Goal: Task Accomplishment & Management: Use online tool/utility

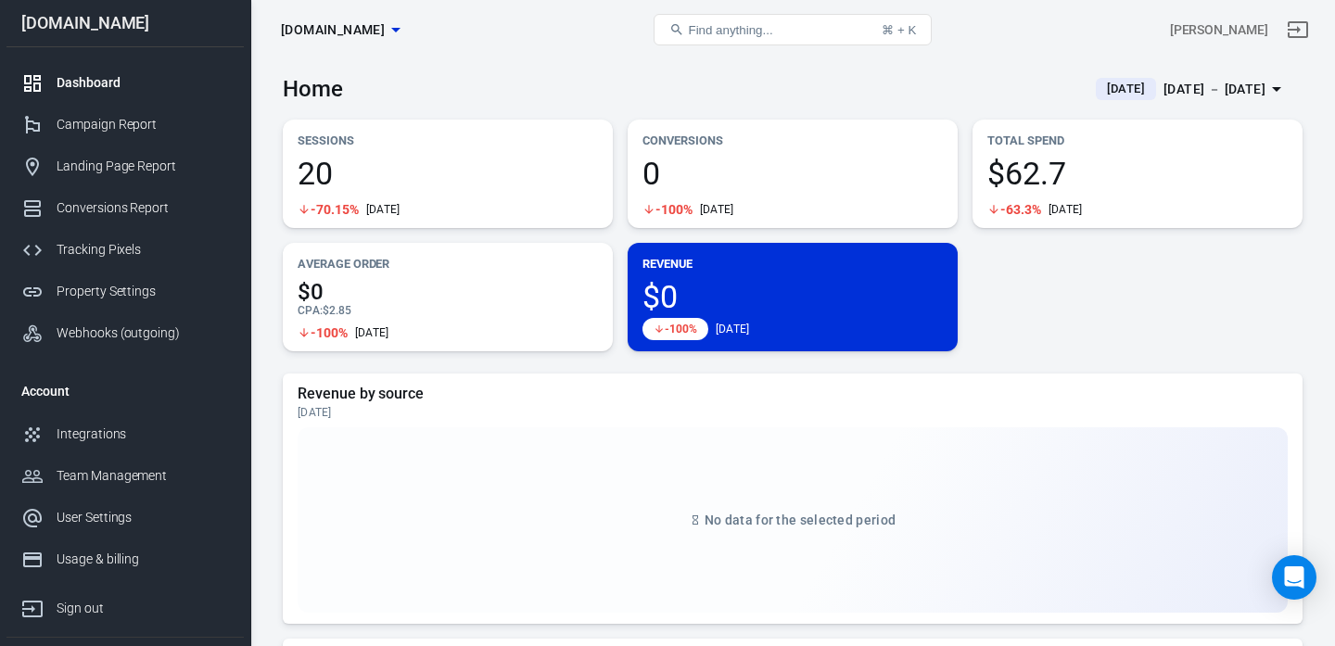
click at [1221, 89] on div "[DATE] － [DATE]" at bounding box center [1215, 89] width 102 height 23
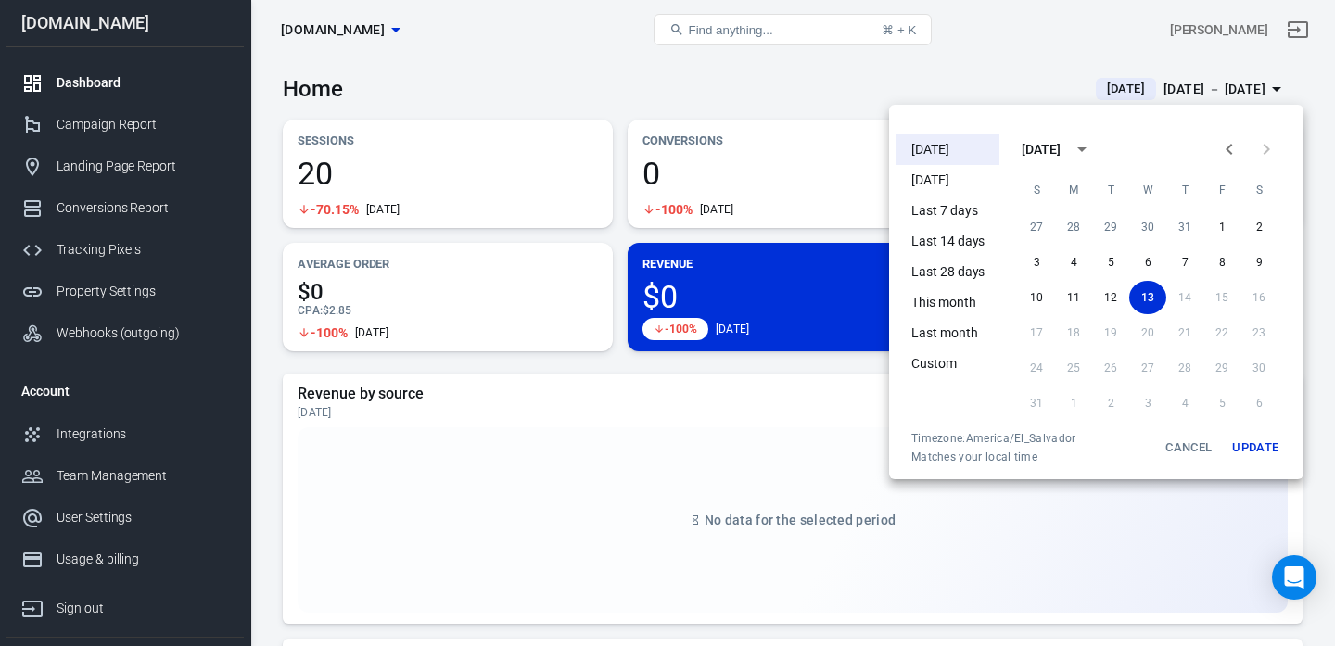
click at [964, 184] on li "[DATE]" at bounding box center [948, 180] width 103 height 31
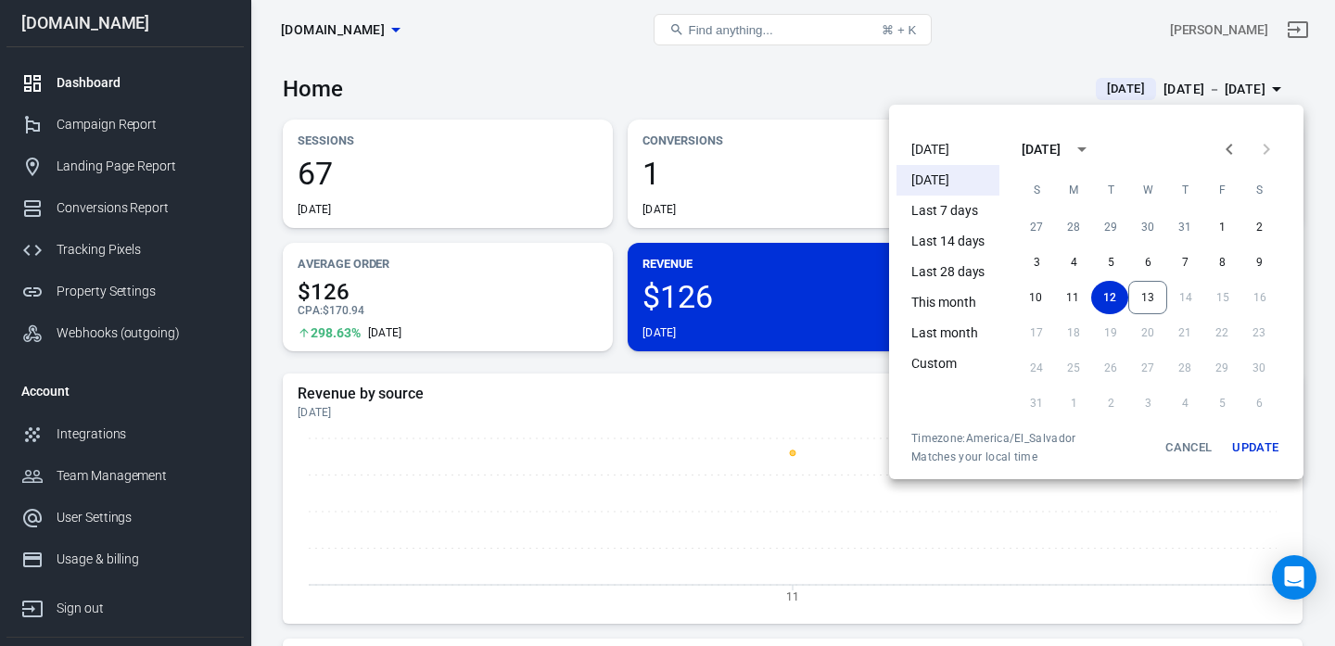
click at [748, 115] on div at bounding box center [667, 323] width 1335 height 646
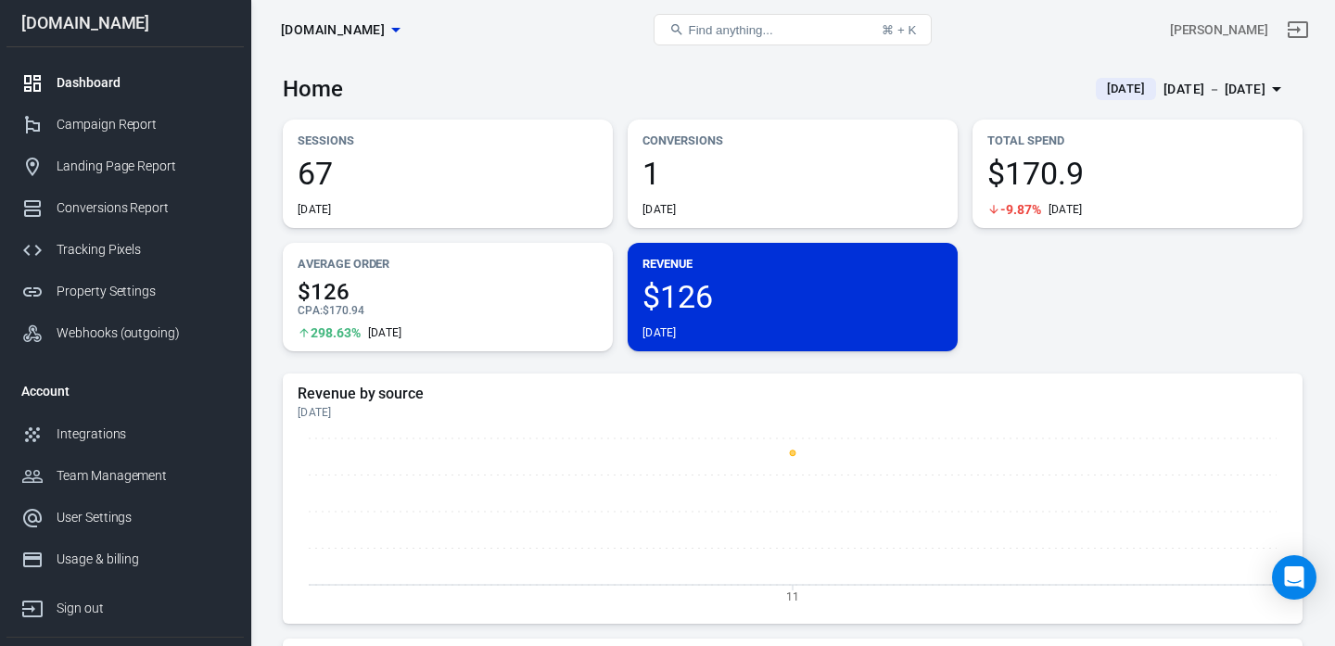
click at [1187, 95] on div "[DATE] － [DATE]" at bounding box center [1215, 89] width 102 height 23
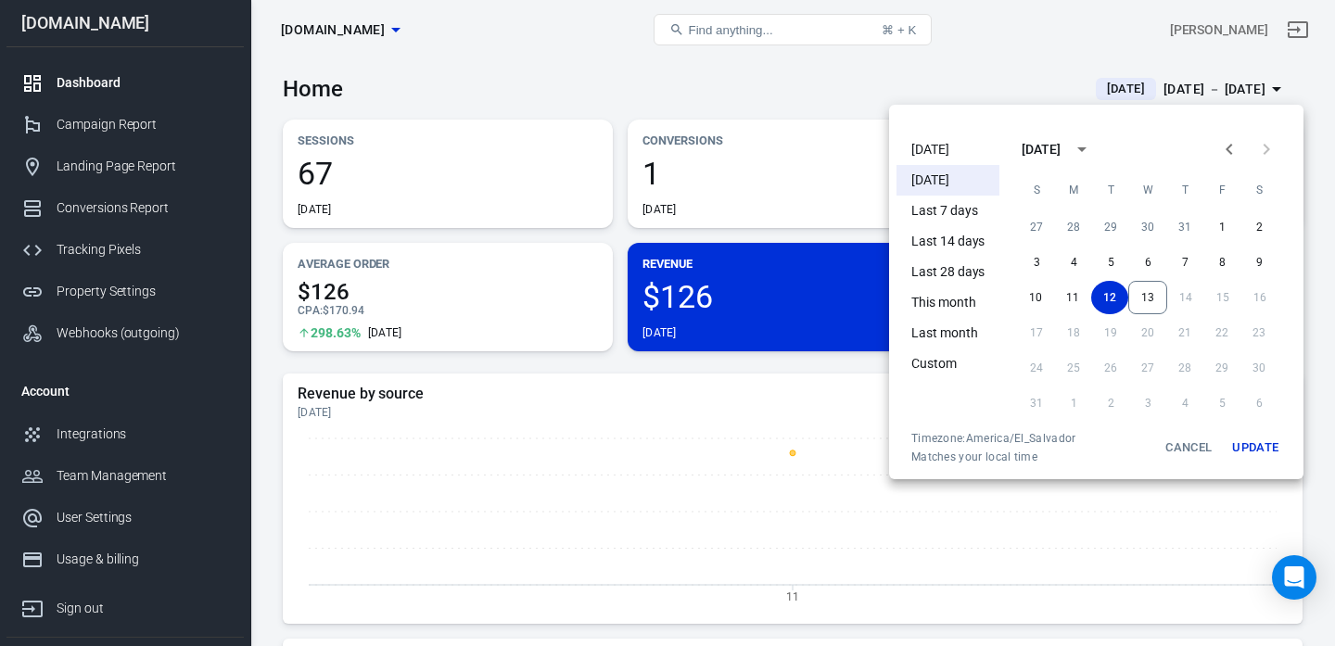
click at [922, 140] on li "[DATE]" at bounding box center [948, 149] width 103 height 31
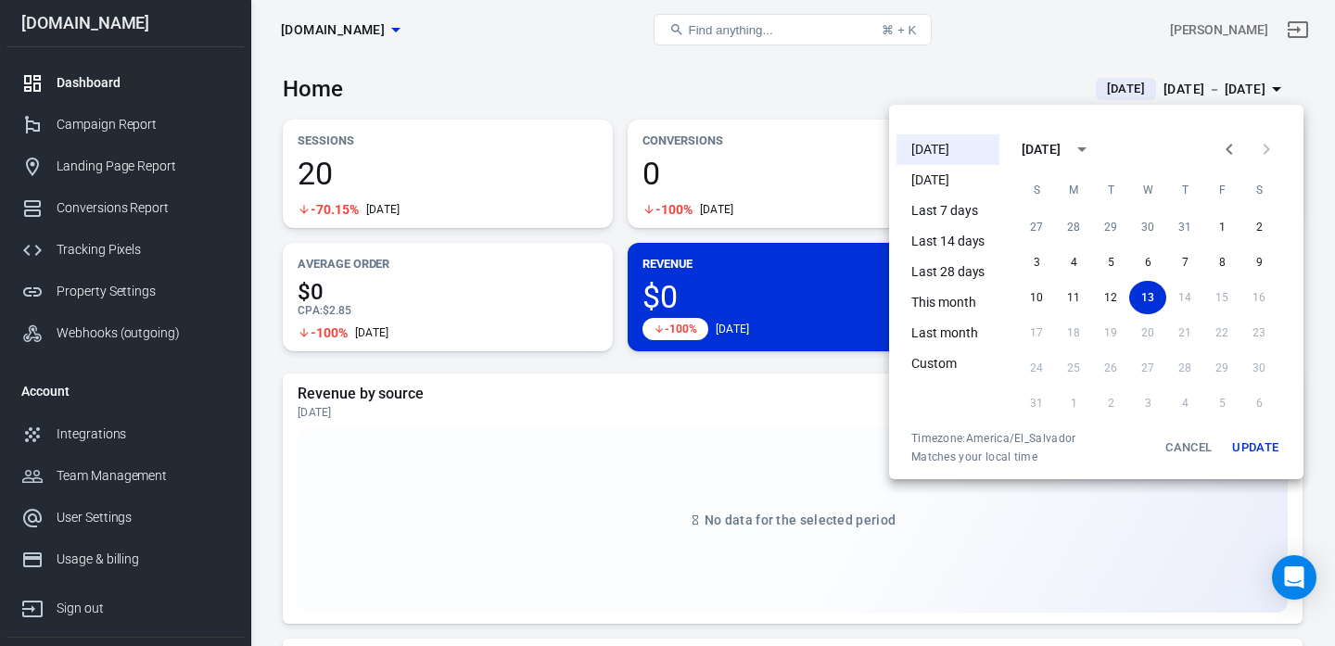
click at [934, 156] on li "[DATE]" at bounding box center [948, 149] width 103 height 31
click at [100, 236] on div at bounding box center [667, 323] width 1335 height 646
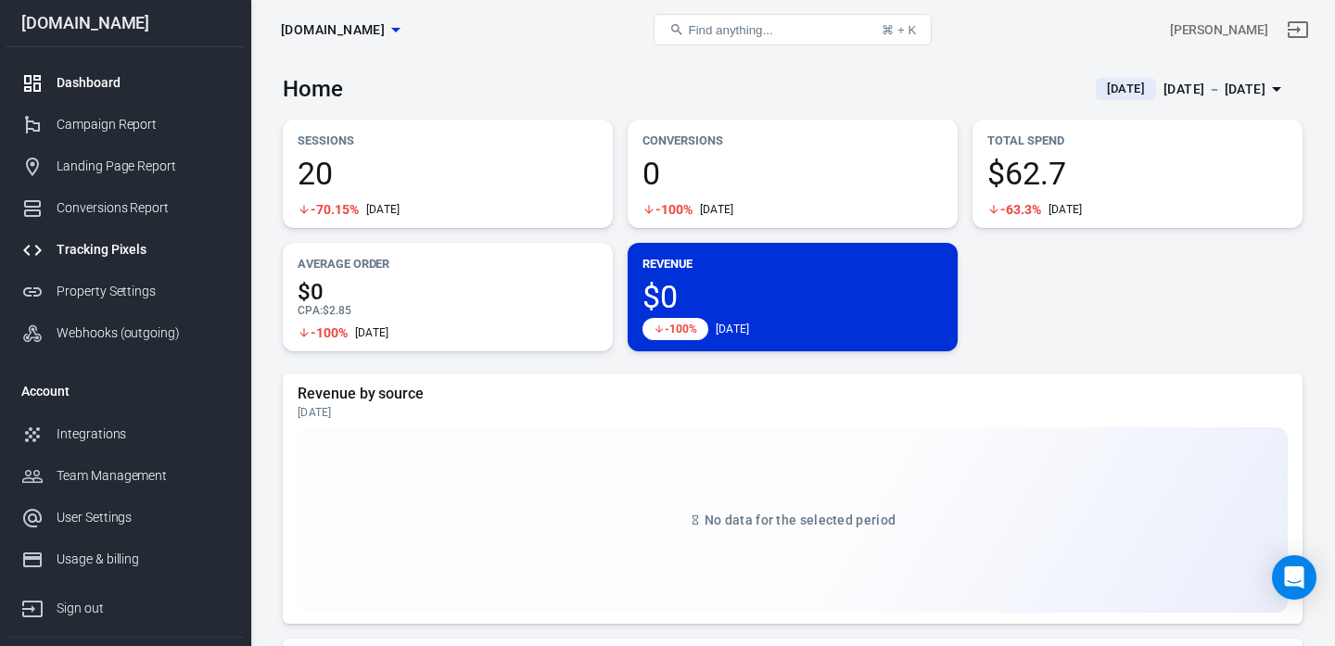
click at [100, 252] on div "Tracking Pixels" at bounding box center [143, 249] width 172 height 19
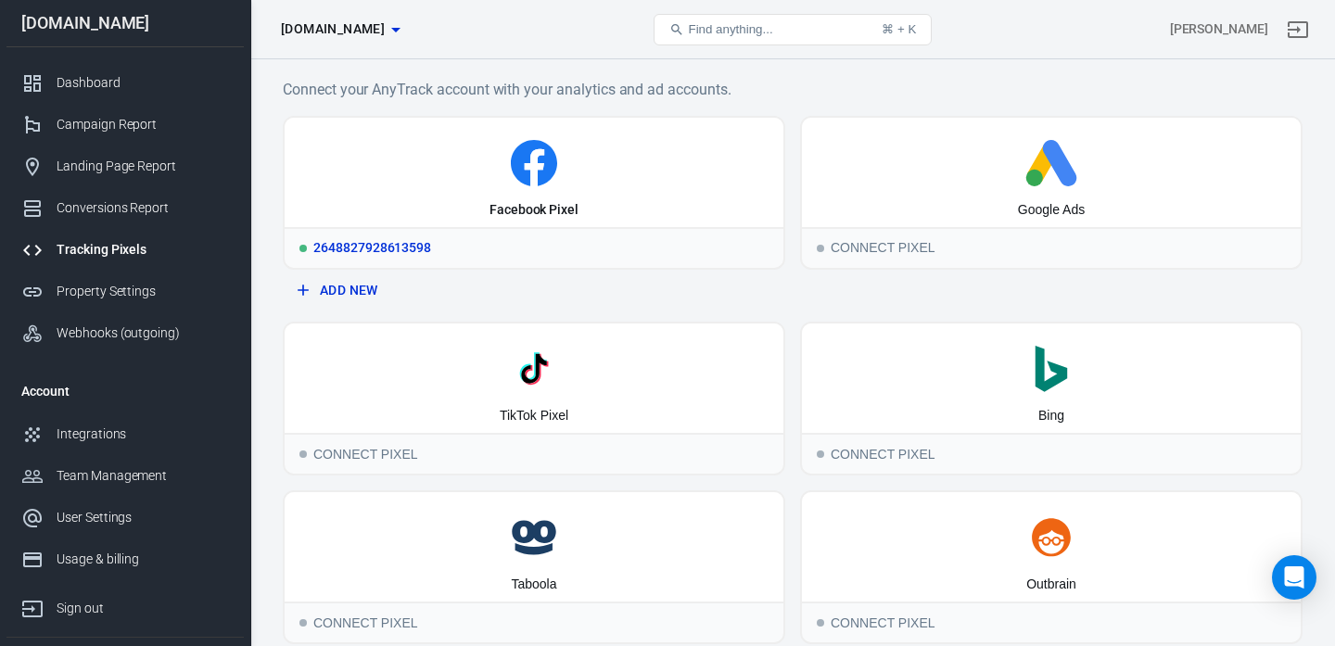
click at [393, 167] on icon at bounding box center [534, 163] width 484 height 46
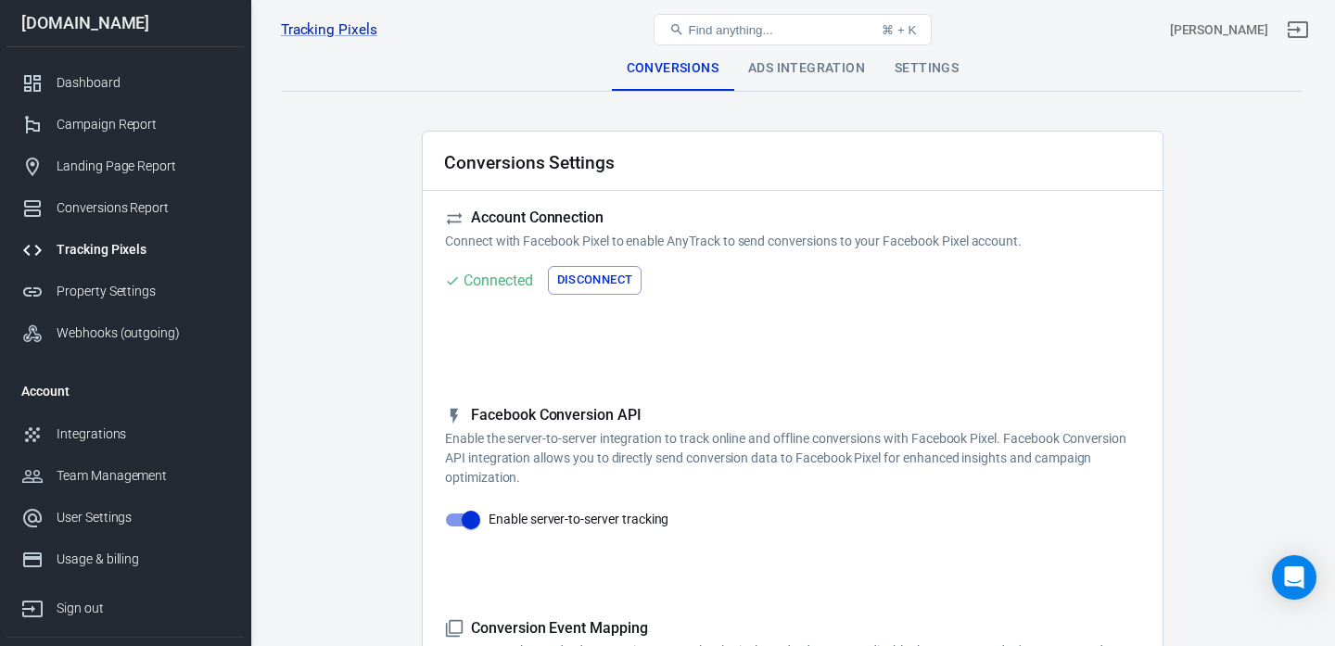
click at [782, 79] on div "Ads Integration" at bounding box center [806, 68] width 147 height 45
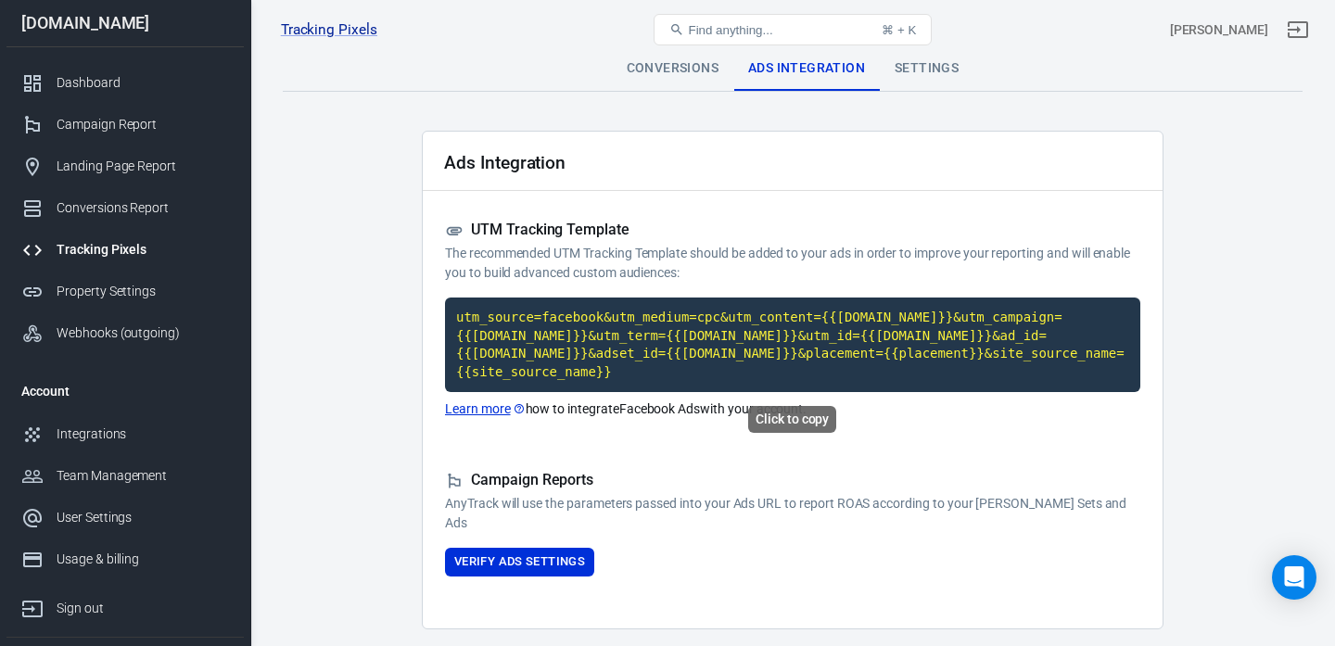
click at [582, 367] on code "utm_source=facebook&utm_medium=cpc&utm_content={{adset.name}}&utm_campaign={{ca…" at bounding box center [792, 345] width 695 height 95
click at [531, 561] on button "Verify Ads Settings" at bounding box center [519, 562] width 149 height 29
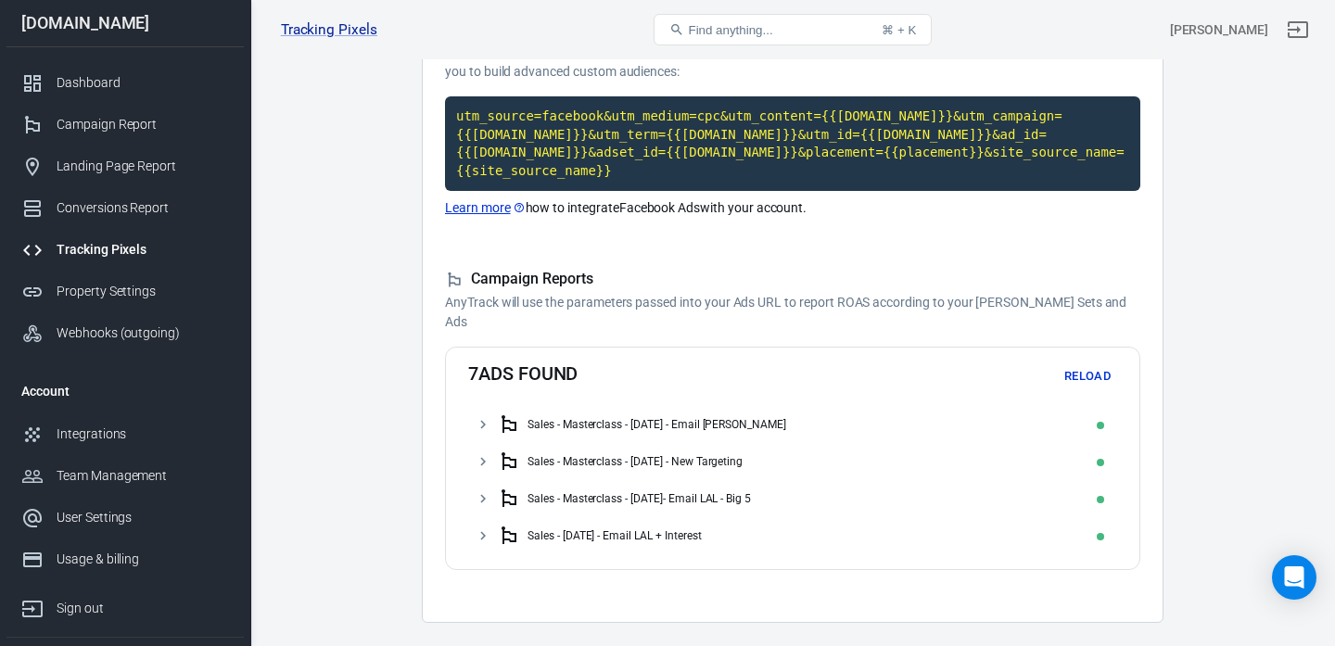
scroll to position [216, 0]
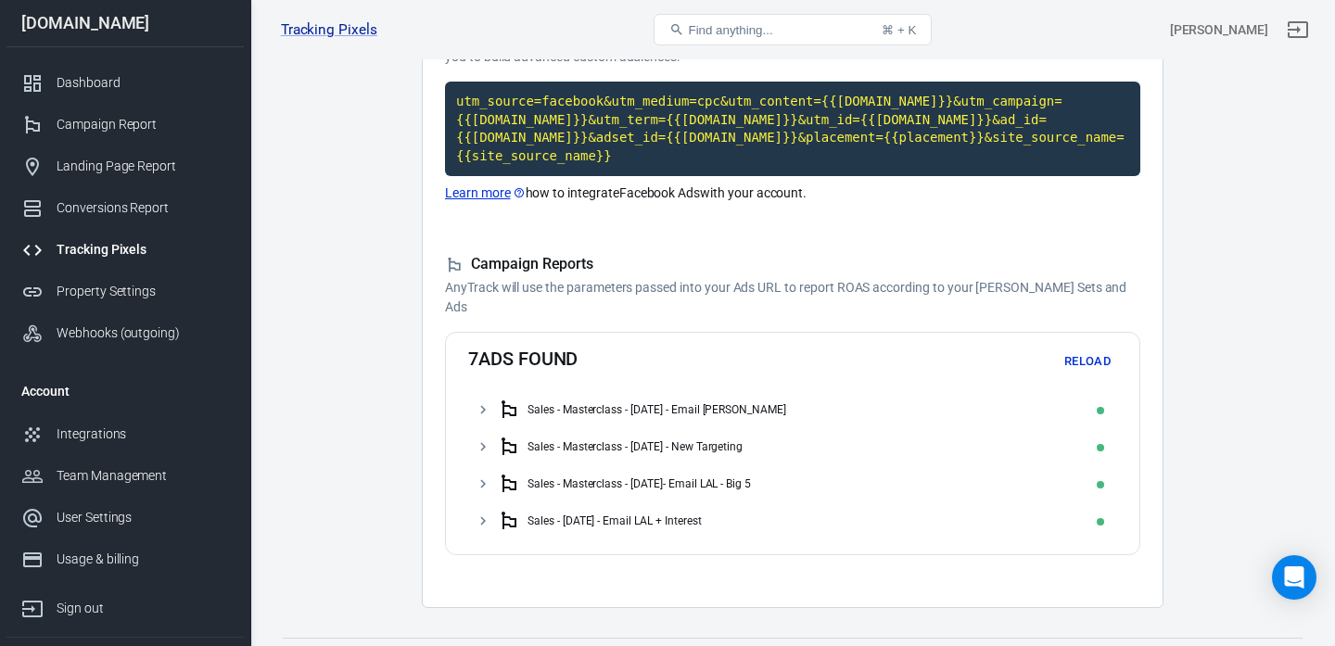
click at [511, 408] on icon at bounding box center [509, 410] width 15 height 18
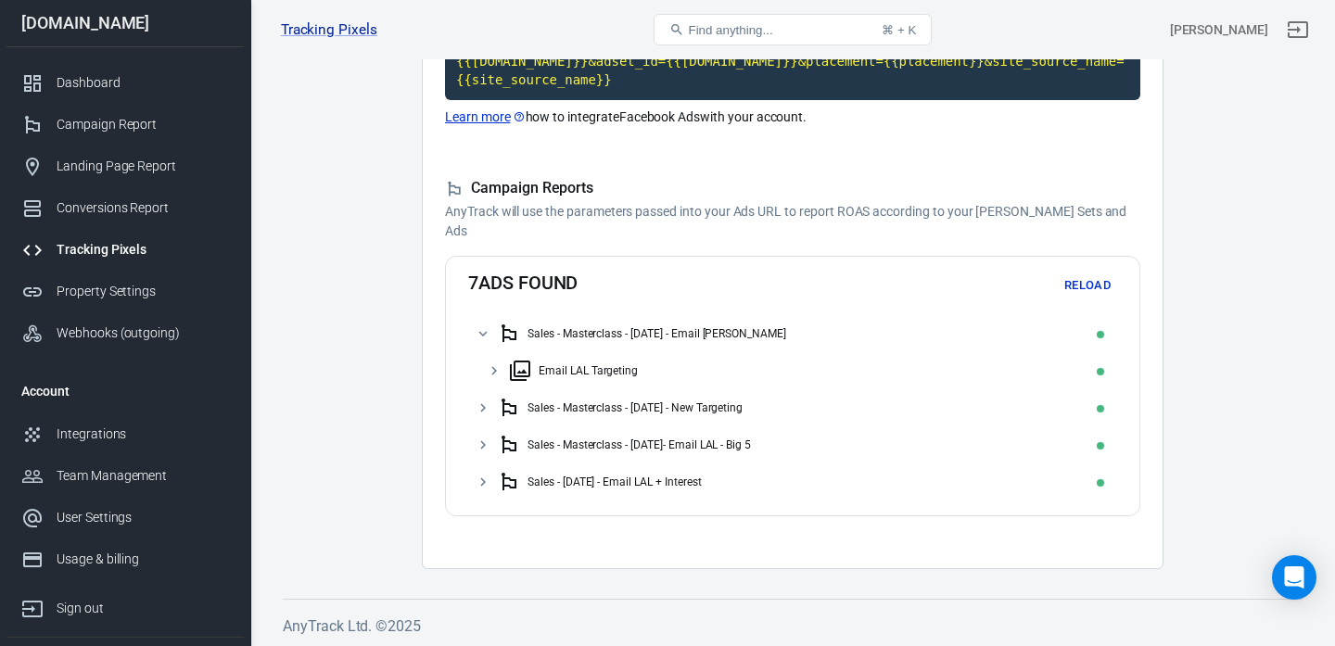
scroll to position [290, 0]
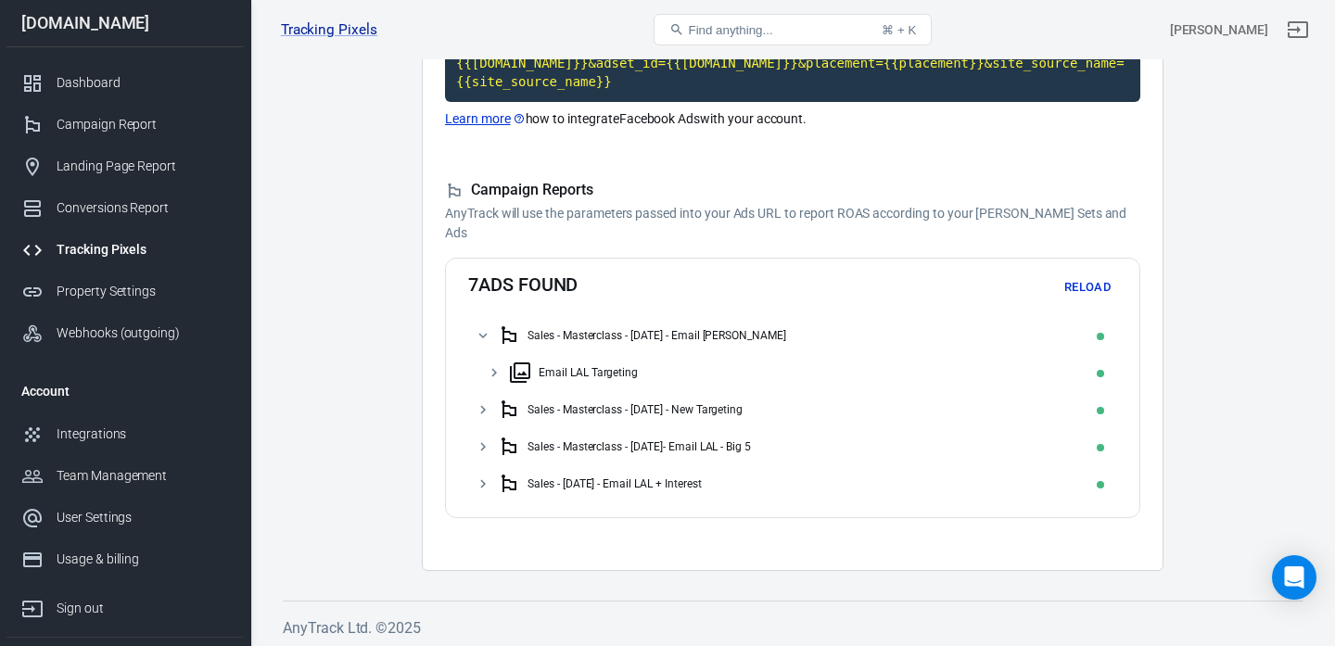
click at [510, 424] on div "Sales - Masterclass - July 16 - New Targeting" at bounding box center [804, 410] width 612 height 30
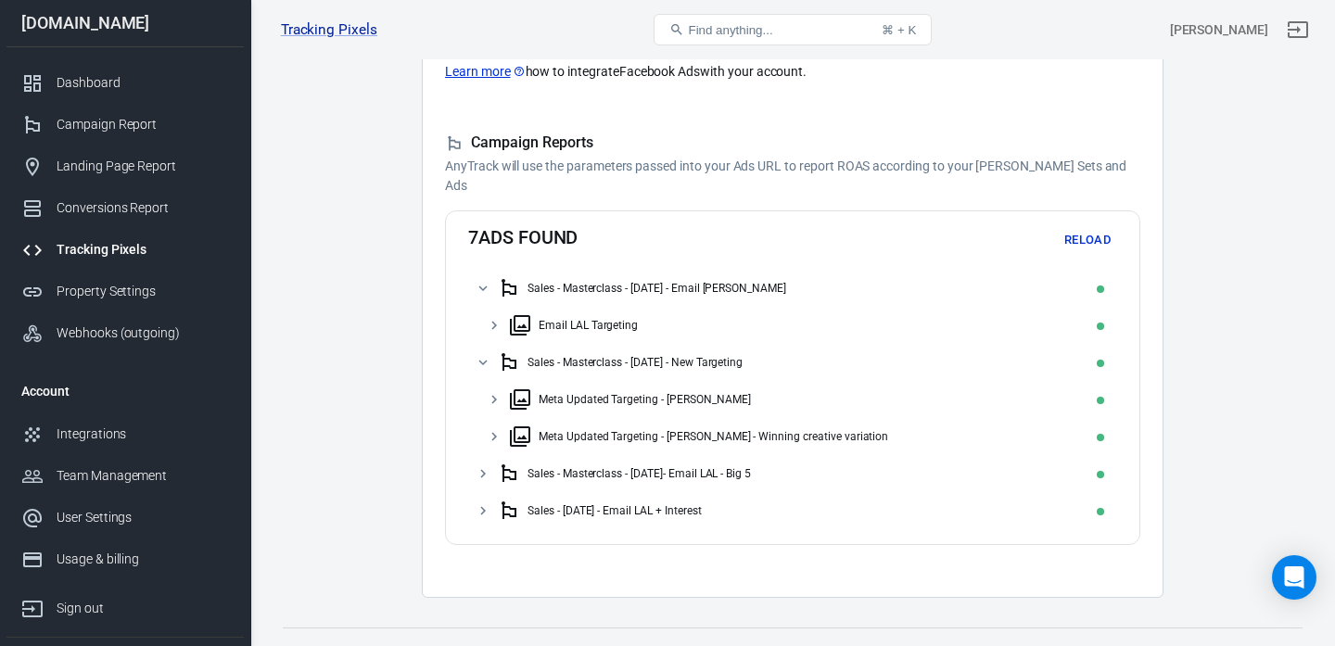
scroll to position [358, 0]
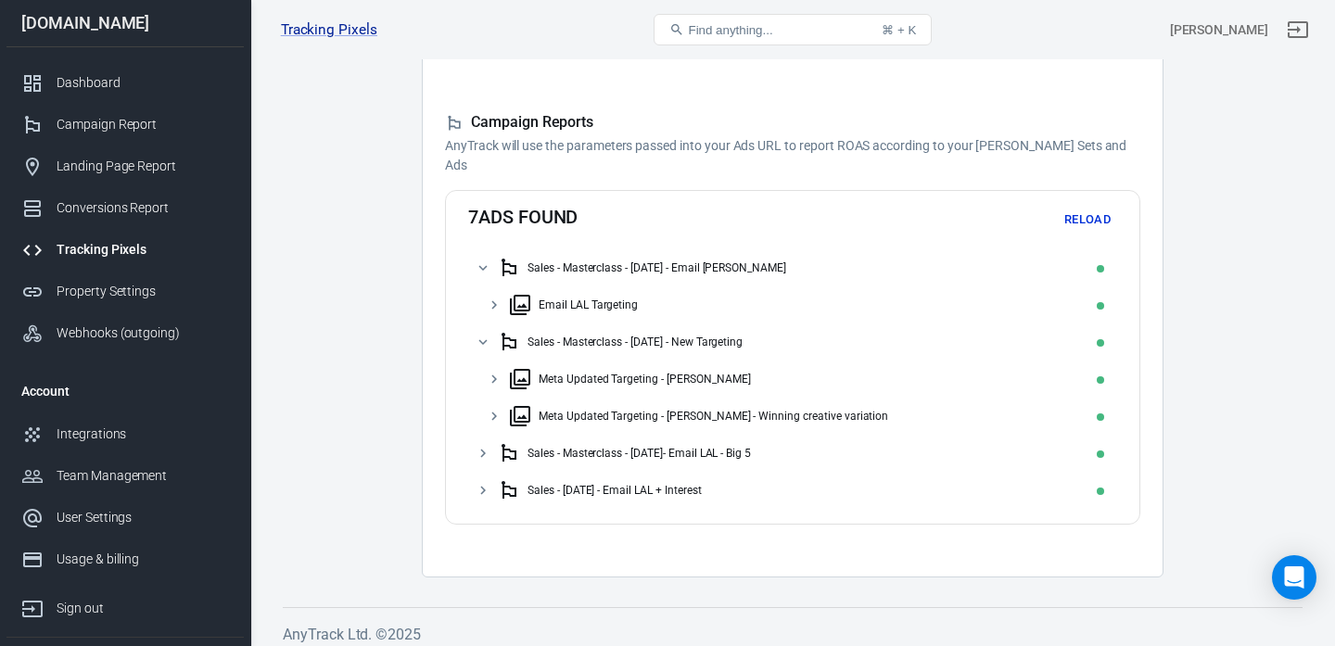
click at [528, 456] on div "Sales - Masterclass - Aug 4- Email LAL - Big 5" at bounding box center [639, 453] width 223 height 13
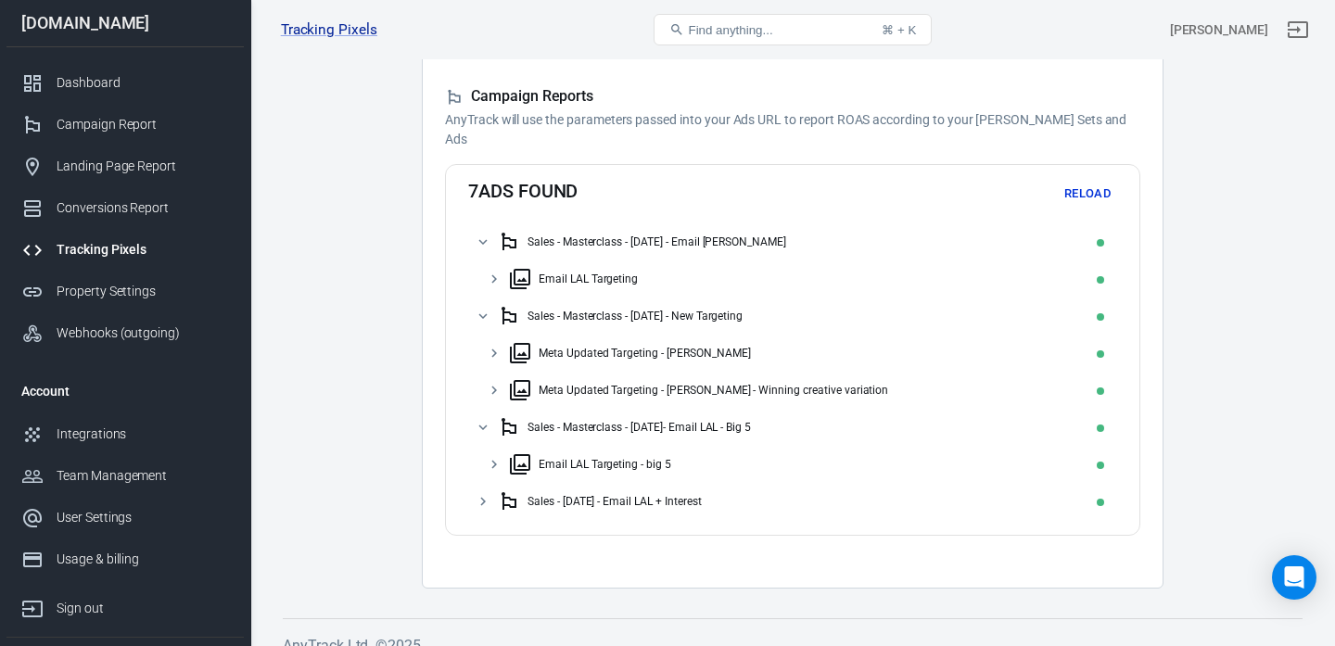
scroll to position [388, 0]
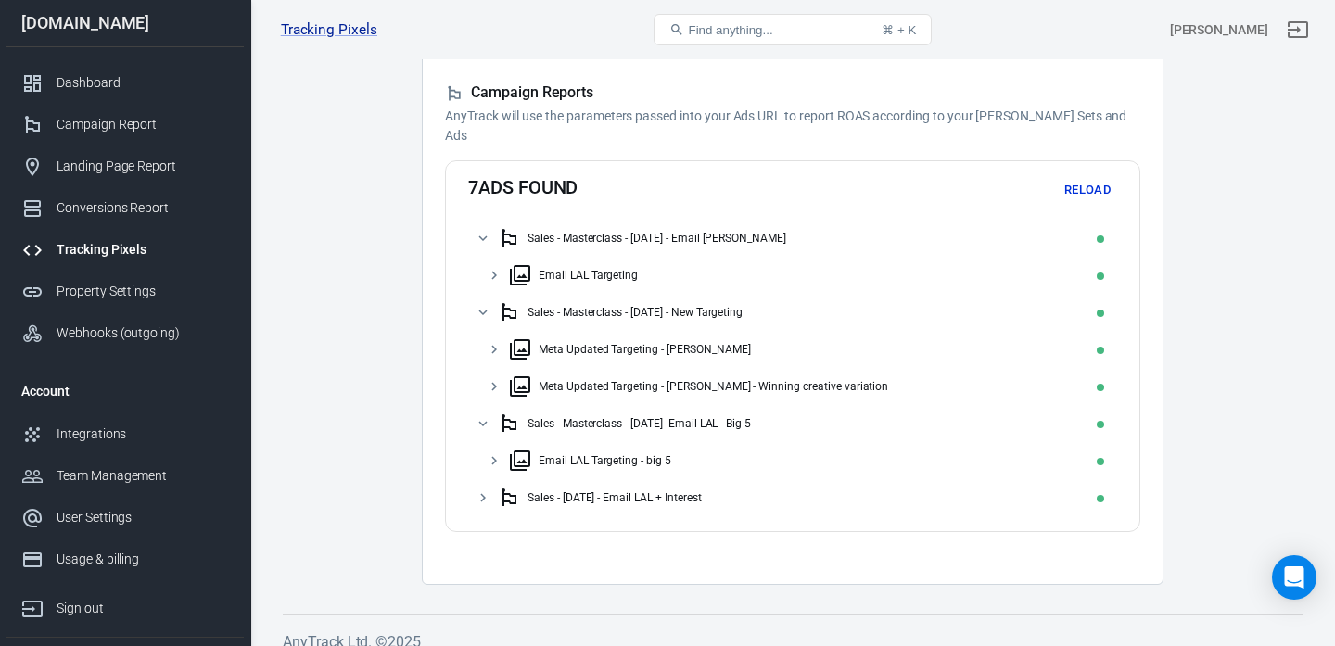
click at [533, 494] on div "Sales - Aug 8 - Email LAL + Interest" at bounding box center [615, 497] width 174 height 13
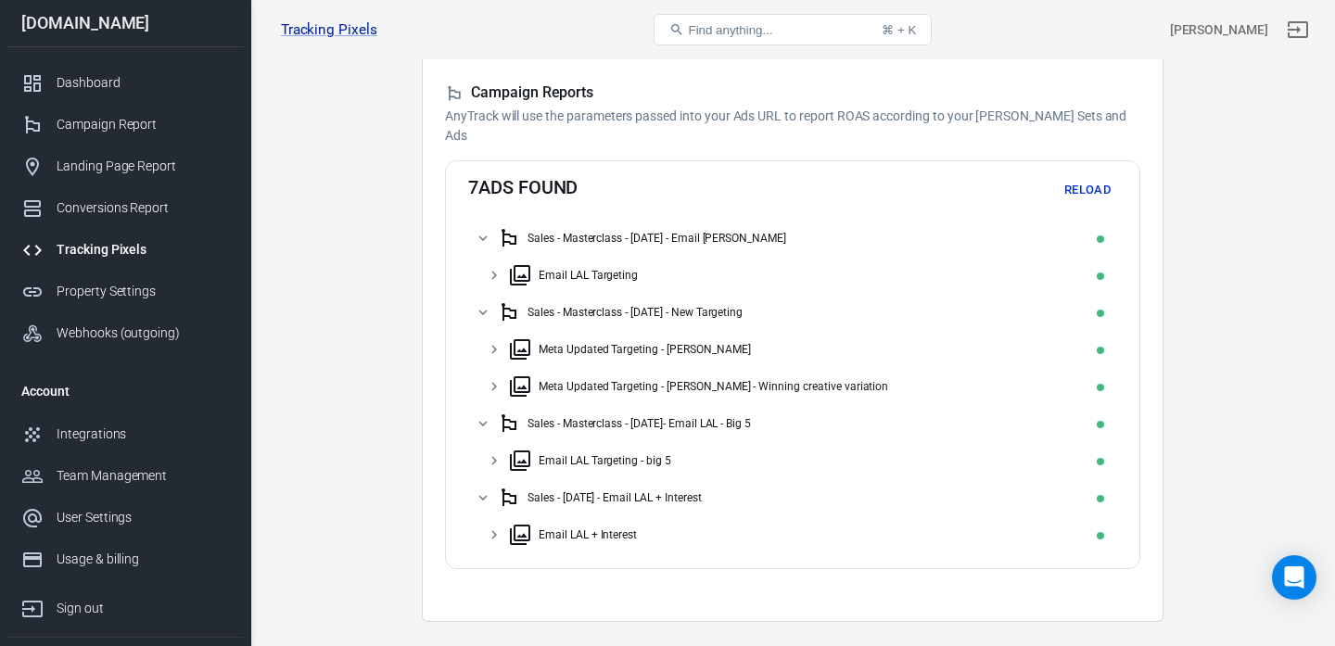
scroll to position [444, 0]
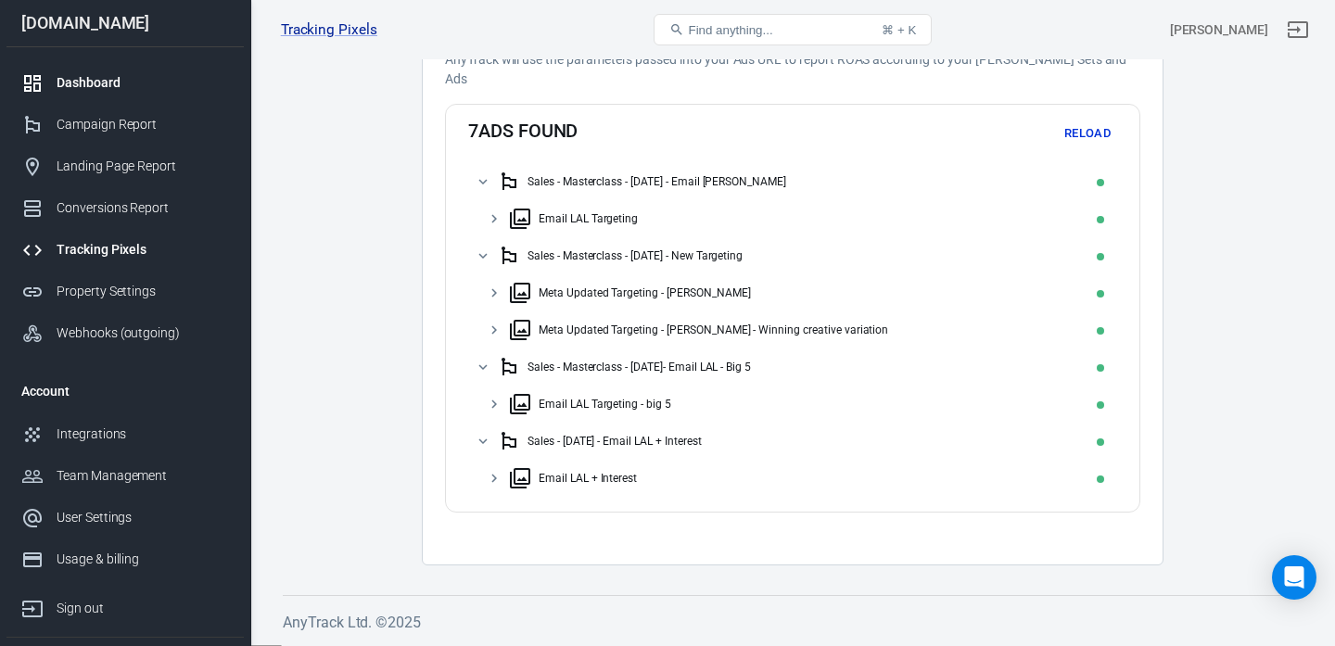
click at [89, 93] on link "Dashboard" at bounding box center [124, 83] width 237 height 42
